Goal: Information Seeking & Learning: Learn about a topic

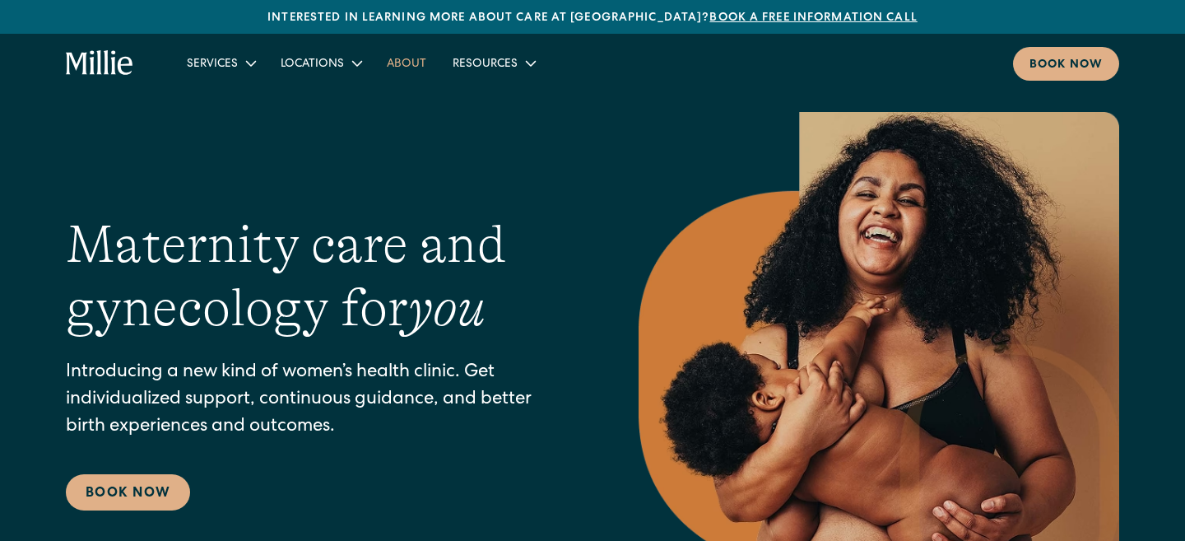
click at [403, 61] on link "About" at bounding box center [407, 62] width 66 height 27
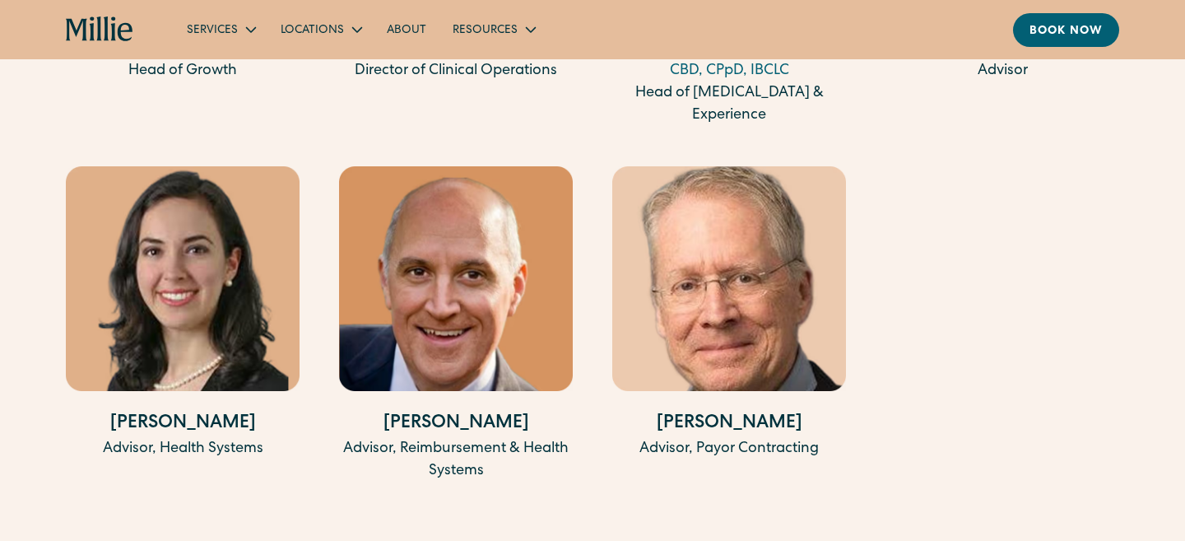
scroll to position [3737, 0]
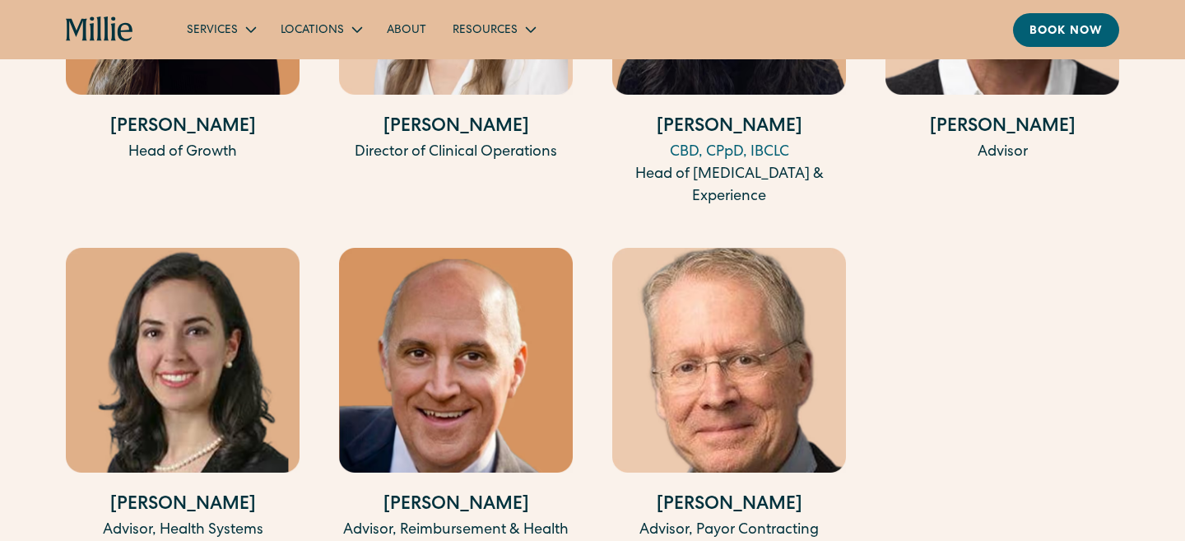
click at [129, 38] on icon "home" at bounding box center [125, 32] width 15 height 18
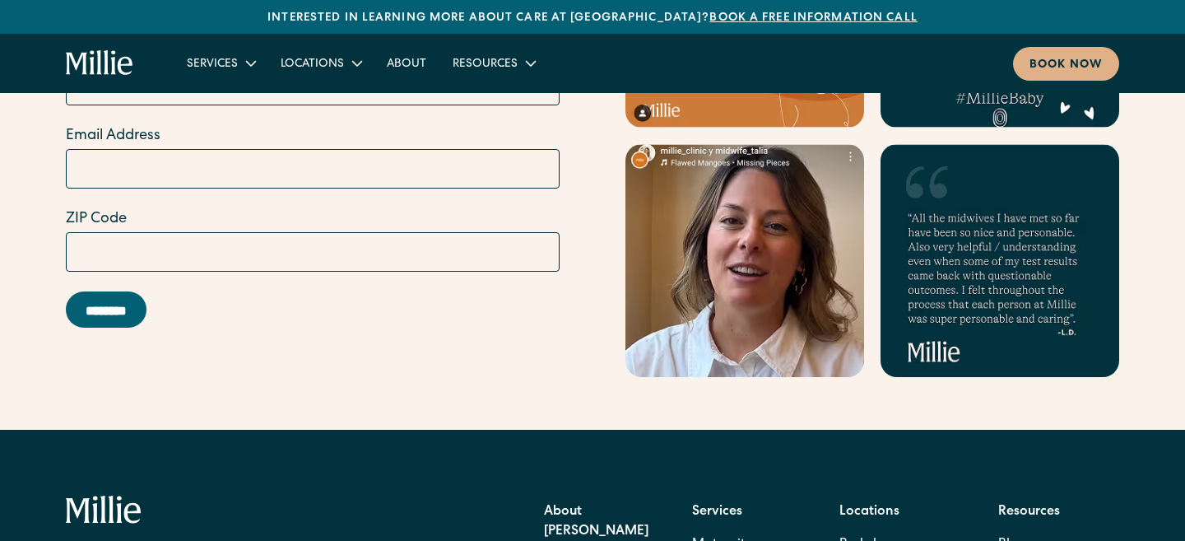
scroll to position [6700, 0]
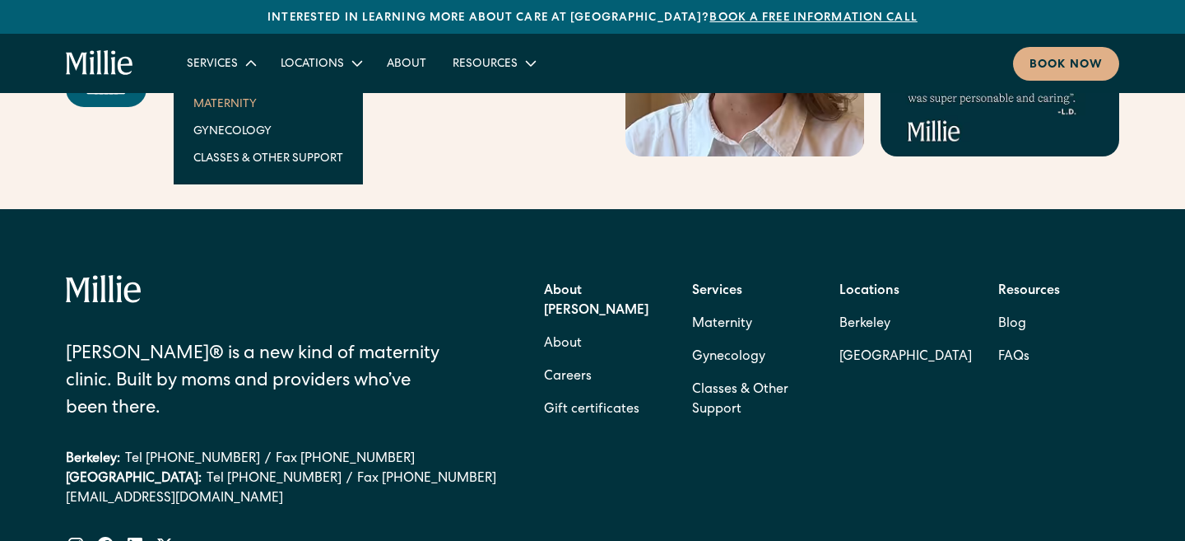
click at [227, 95] on link "Maternity" at bounding box center [268, 103] width 176 height 27
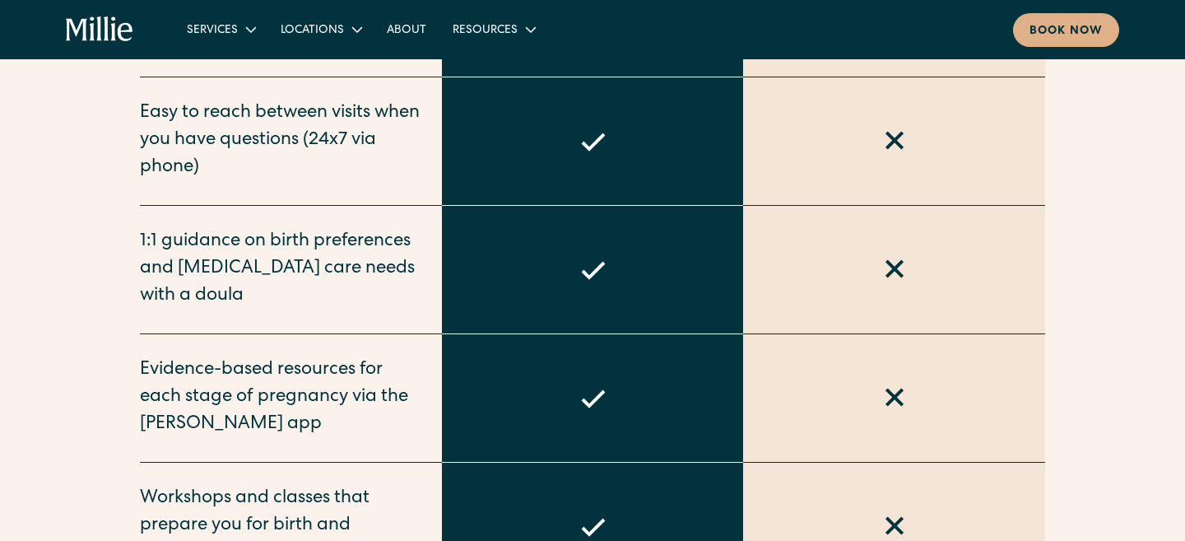
scroll to position [1785, 0]
